Goal: Obtain resource: Download file/media

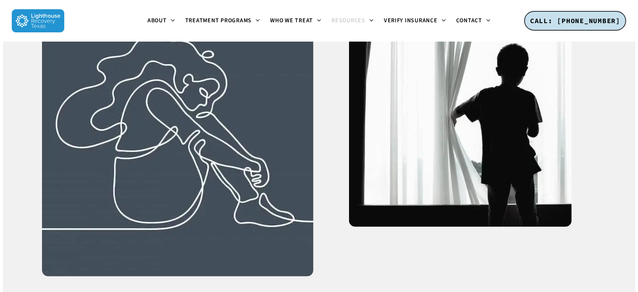
scroll to position [798, 0]
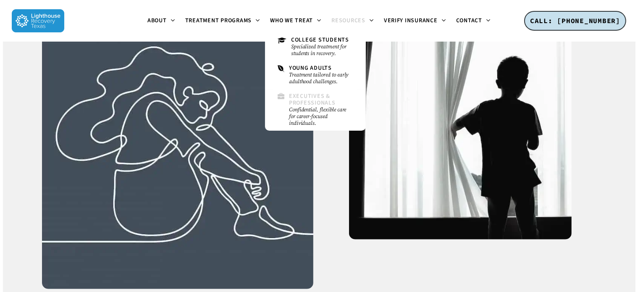
click at [305, 119] on small "Confidential, flexible care for career-focused individuals." at bounding box center [321, 116] width 64 height 20
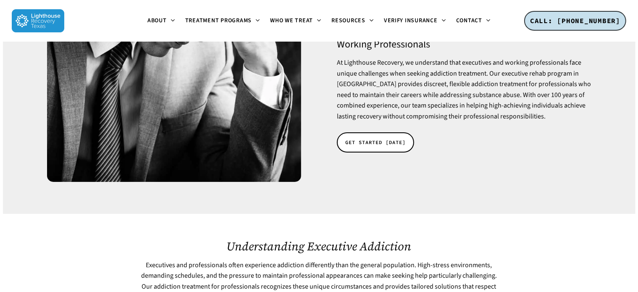
scroll to position [168, 0]
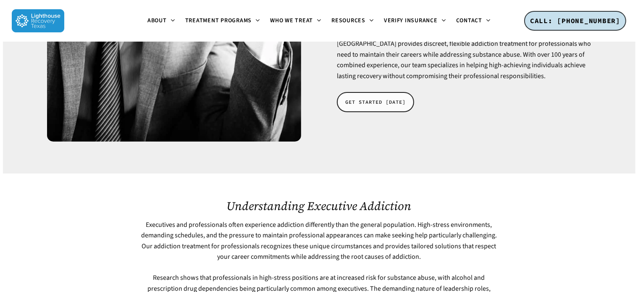
click at [394, 98] on span "GET STARTED [DATE]" at bounding box center [375, 102] width 60 height 8
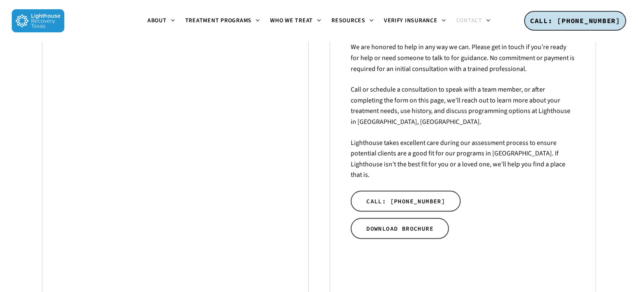
scroll to position [294, 0]
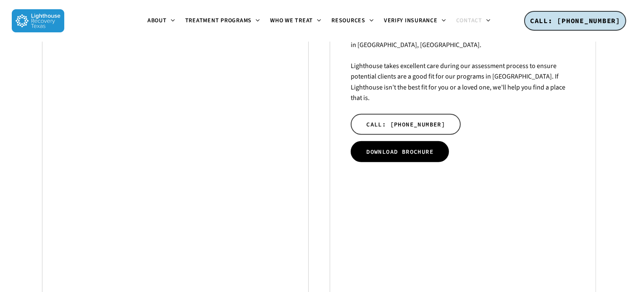
click at [366, 147] on span "DOWNLOAD BROCHURE" at bounding box center [399, 151] width 67 height 8
